Goal: Transaction & Acquisition: Download file/media

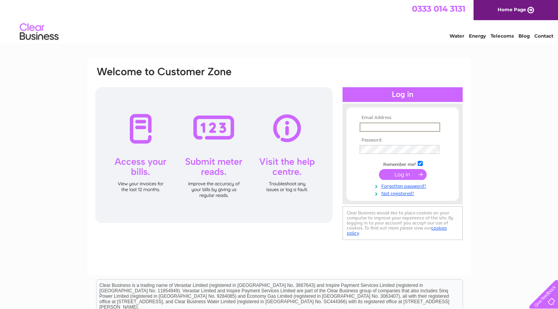
type input "Amy@stepandstonehealth.co.uk"
click at [402, 173] on input "submit" at bounding box center [403, 174] width 48 height 11
click at [399, 174] on input "submit" at bounding box center [403, 174] width 48 height 11
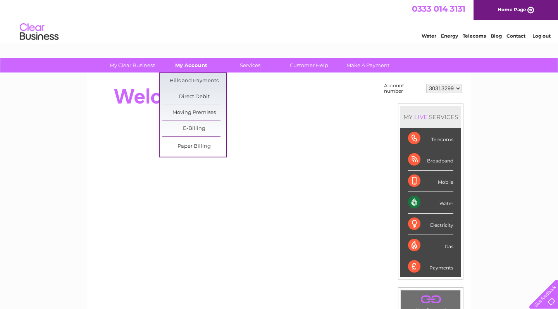
click at [195, 63] on link "My Account" at bounding box center [191, 65] width 64 height 14
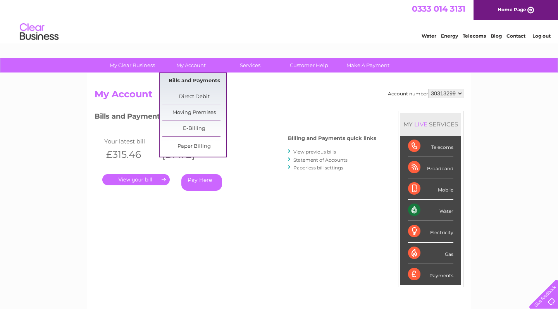
click at [190, 81] on link "Bills and Payments" at bounding box center [194, 80] width 64 height 15
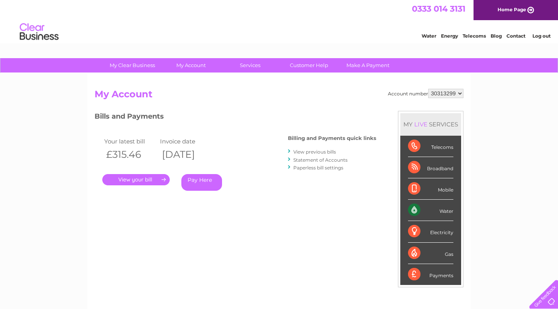
click at [153, 177] on link "." at bounding box center [135, 179] width 67 height 11
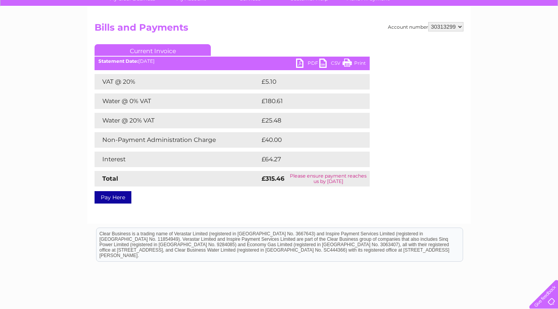
scroll to position [68, 0]
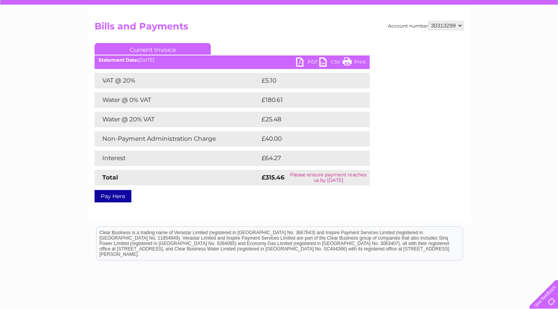
click at [312, 59] on link "PDF" at bounding box center [307, 62] width 23 height 11
click at [162, 48] on link "Current Invoice" at bounding box center [152, 49] width 116 height 12
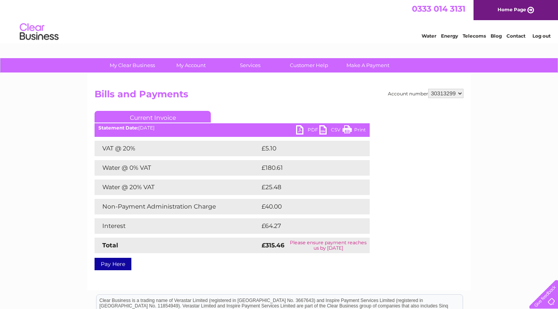
scroll to position [0, 0]
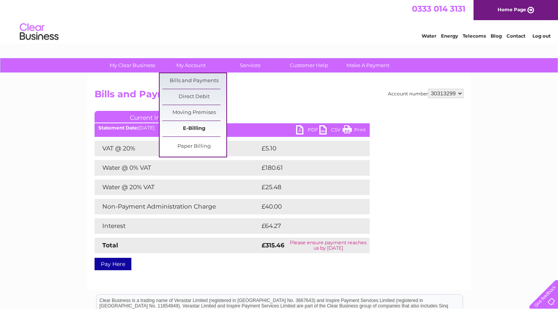
click at [188, 127] on link "E-Billing" at bounding box center [194, 128] width 64 height 15
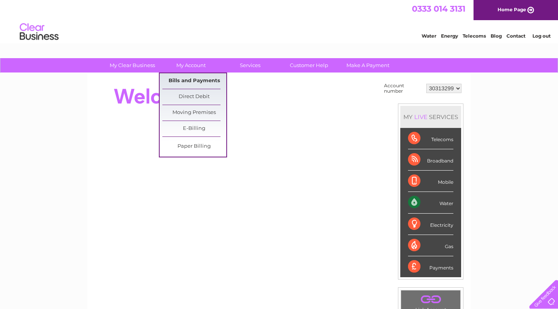
click at [185, 82] on link "Bills and Payments" at bounding box center [194, 80] width 64 height 15
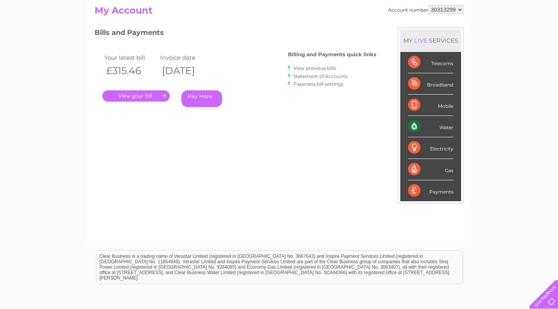
scroll to position [69, 0]
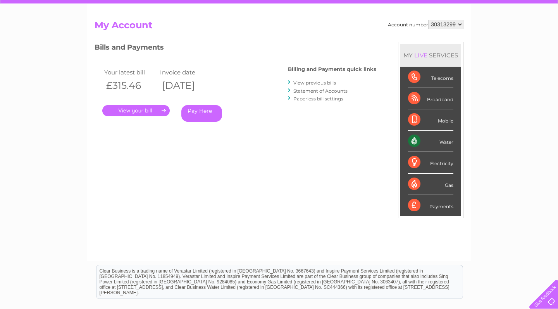
click at [328, 82] on link "View previous bills" at bounding box center [314, 83] width 43 height 6
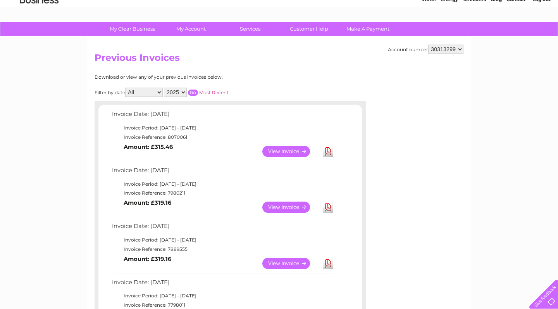
scroll to position [93, 0]
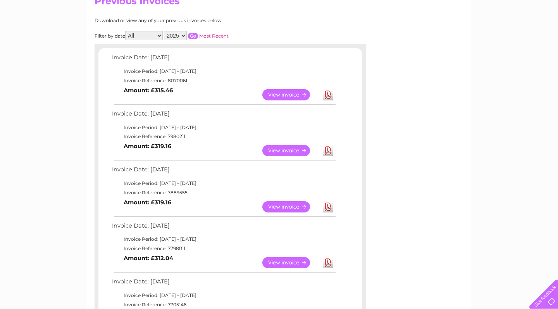
click at [326, 148] on link "Download" at bounding box center [328, 150] width 10 height 11
click at [330, 201] on link "Download" at bounding box center [328, 206] width 10 height 11
click at [329, 258] on link "Download" at bounding box center [328, 262] width 10 height 11
click at [327, 147] on link "Download" at bounding box center [328, 150] width 10 height 11
click at [327, 202] on link "Download" at bounding box center [328, 206] width 10 height 11
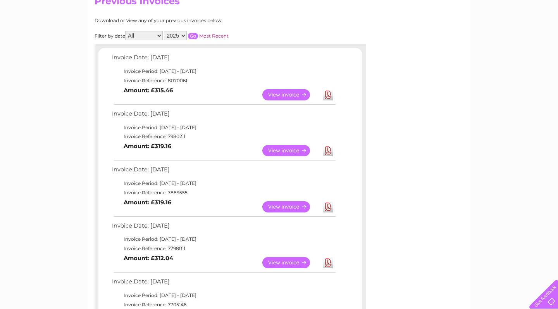
click at [329, 257] on link "Download" at bounding box center [328, 262] width 10 height 11
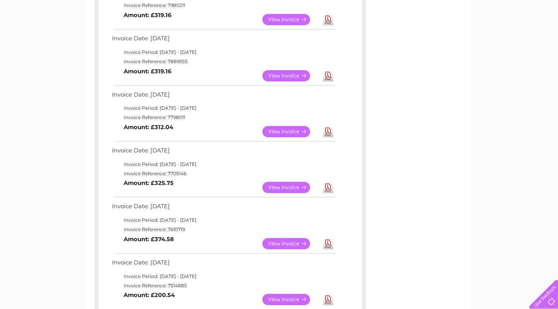
scroll to position [226, 0]
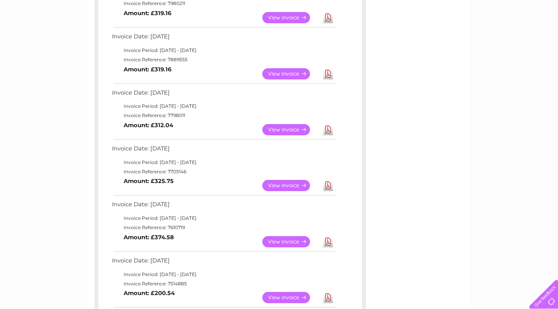
click at [329, 180] on link "Download" at bounding box center [328, 185] width 10 height 11
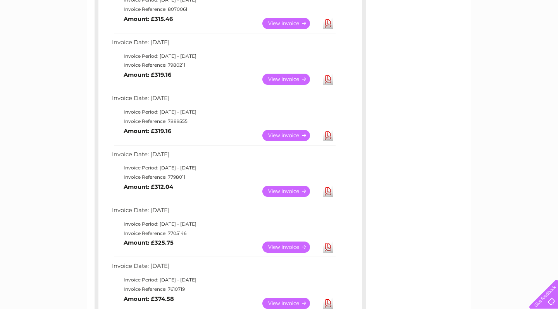
scroll to position [168, 0]
